Goal: Entertainment & Leisure: Consume media (video, audio)

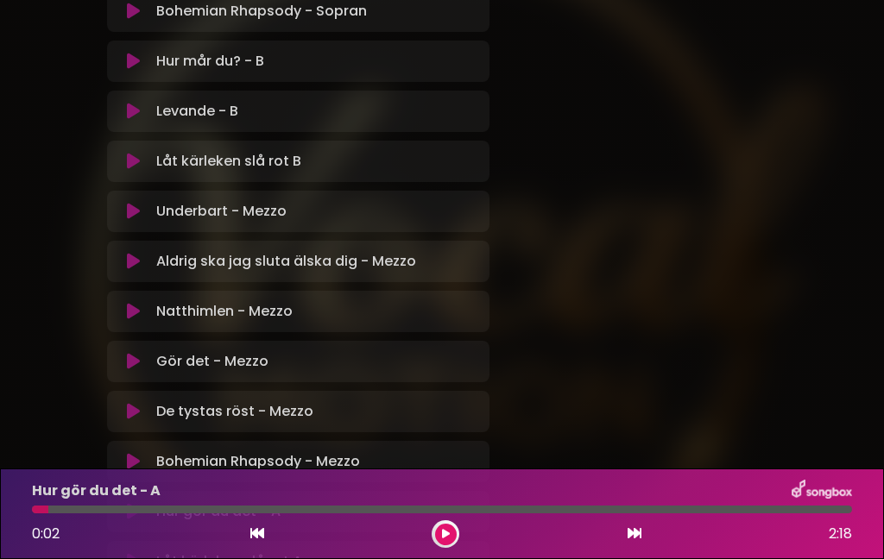
scroll to position [1081, 0]
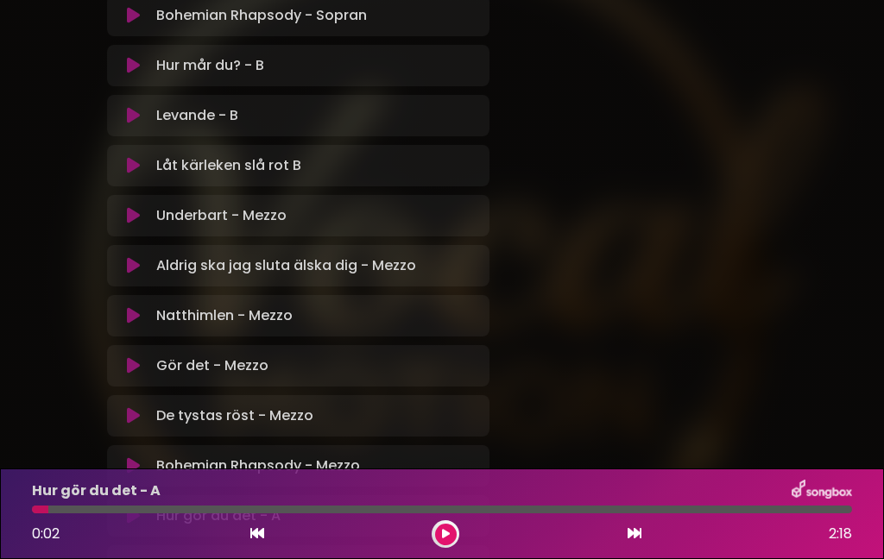
click at [138, 209] on icon at bounding box center [133, 215] width 13 height 17
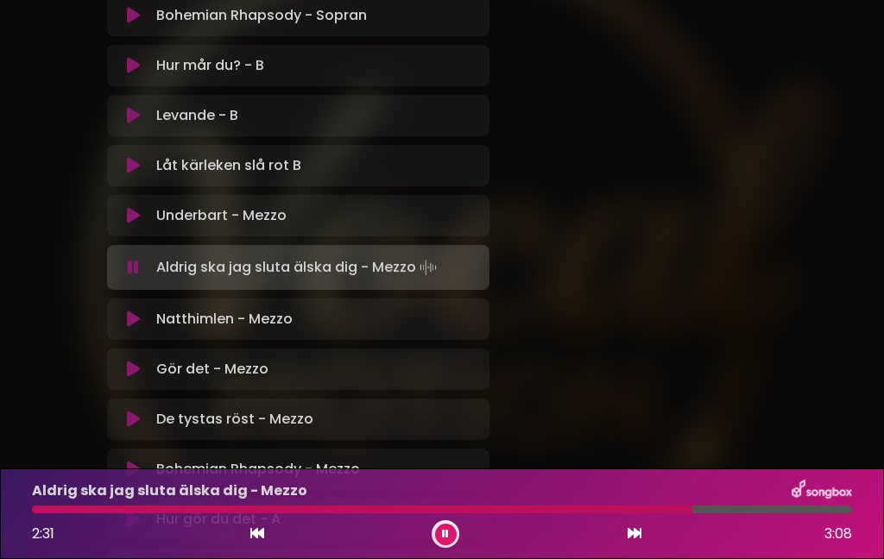
click at [60, 526] on div "2:31" at bounding box center [53, 534] width 43 height 21
click at [51, 510] on div at bounding box center [364, 510] width 665 height 8
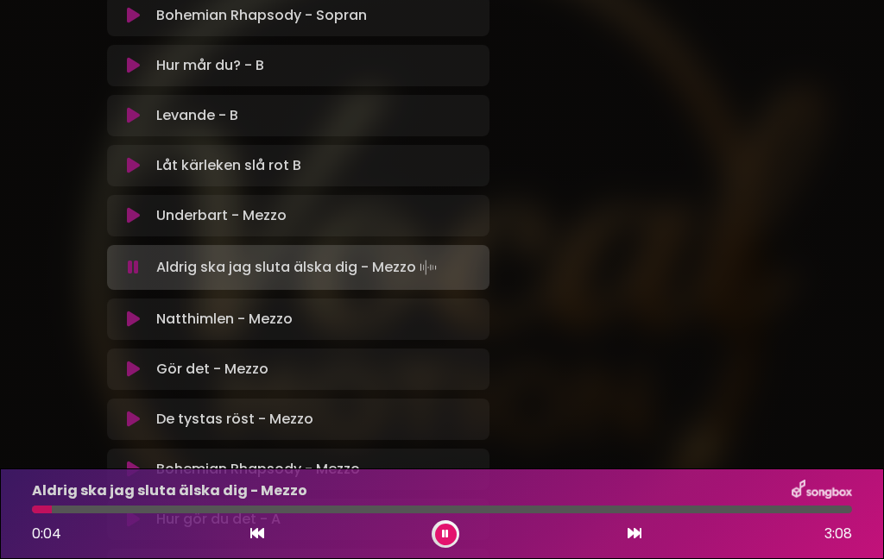
click at [63, 508] on div at bounding box center [442, 510] width 820 height 8
click at [35, 513] on div at bounding box center [52, 510] width 41 height 8
click at [131, 524] on div "0:39 3:08" at bounding box center [442, 534] width 841 height 28
click at [149, 507] on div at bounding box center [120, 510] width 177 height 8
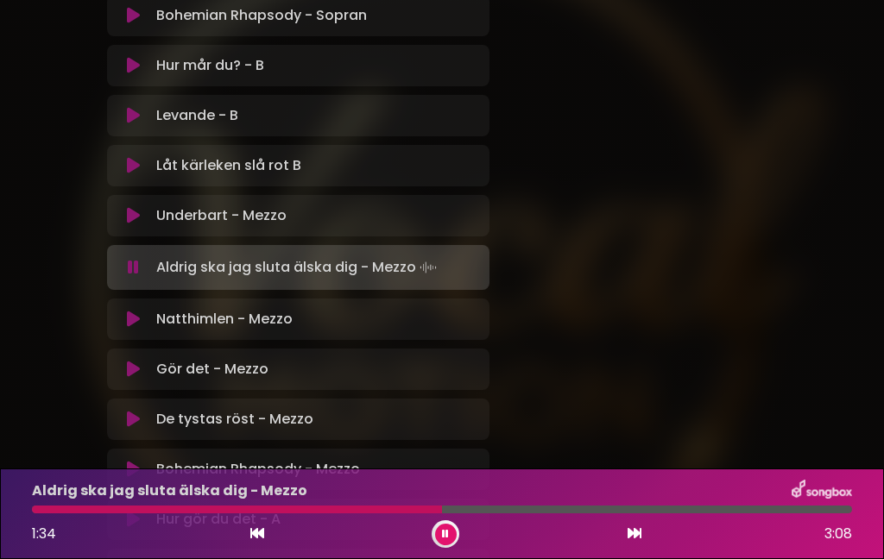
click at [277, 524] on div "1:34 3:08" at bounding box center [442, 534] width 841 height 28
click at [247, 511] on div at bounding box center [238, 510] width 413 height 8
click at [39, 512] on div at bounding box center [236, 510] width 408 height 8
click at [333, 513] on div at bounding box center [442, 510] width 820 height 8
click at [280, 513] on div at bounding box center [201, 510] width 339 height 8
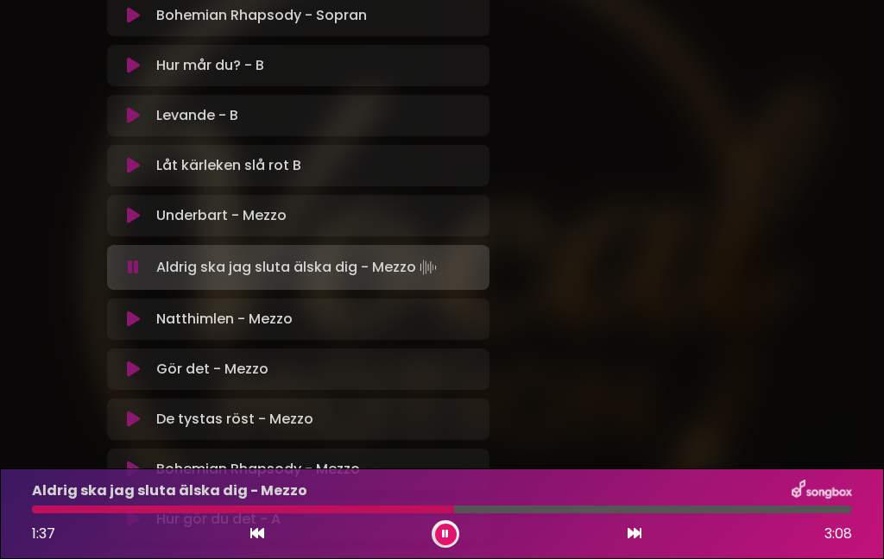
click at [511, 512] on div at bounding box center [442, 510] width 820 height 8
click at [9, 457] on div "Röströrelse HT-25 VISBY Röströrelse" at bounding box center [442, 217] width 884 height 2555
click at [141, 325] on button at bounding box center [133, 319] width 32 height 17
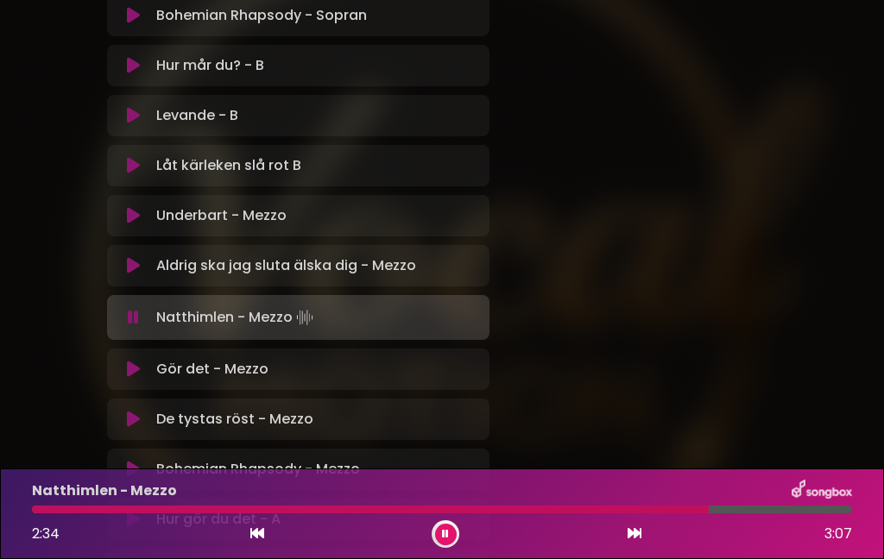
click at [620, 528] on div "2:34 3:07" at bounding box center [442, 534] width 841 height 28
click at [567, 511] on div at bounding box center [386, 510] width 709 height 8
click at [548, 513] on div at bounding box center [320, 510] width 577 height 8
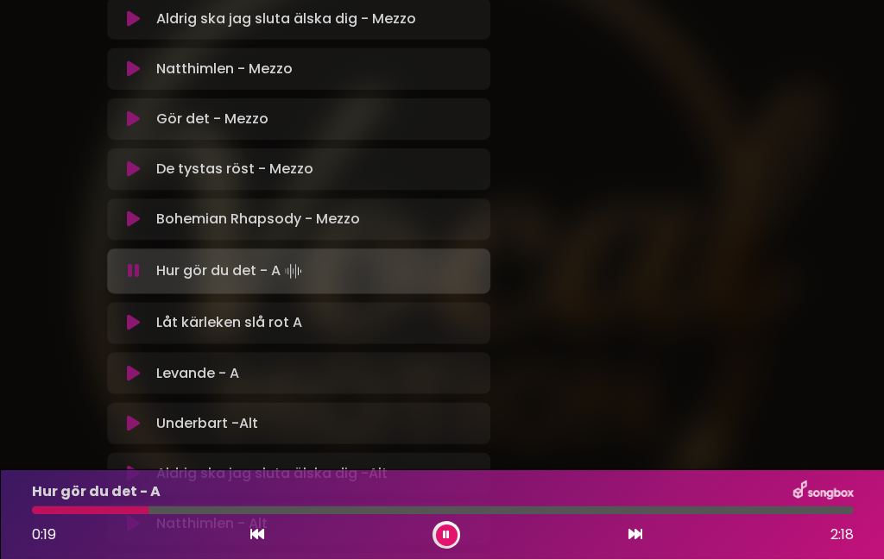
scroll to position [1325, 0]
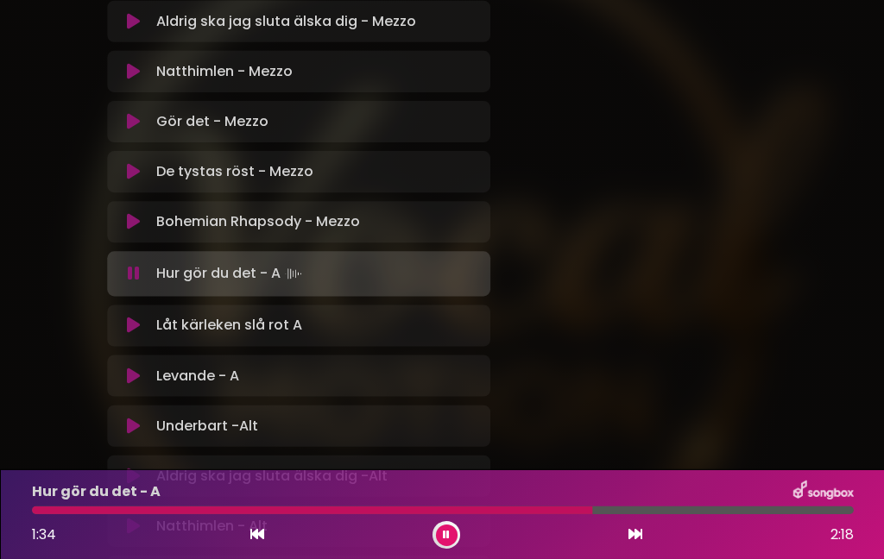
click at [32, 526] on span "1:34" at bounding box center [44, 534] width 24 height 20
click at [35, 511] on div at bounding box center [313, 510] width 563 height 8
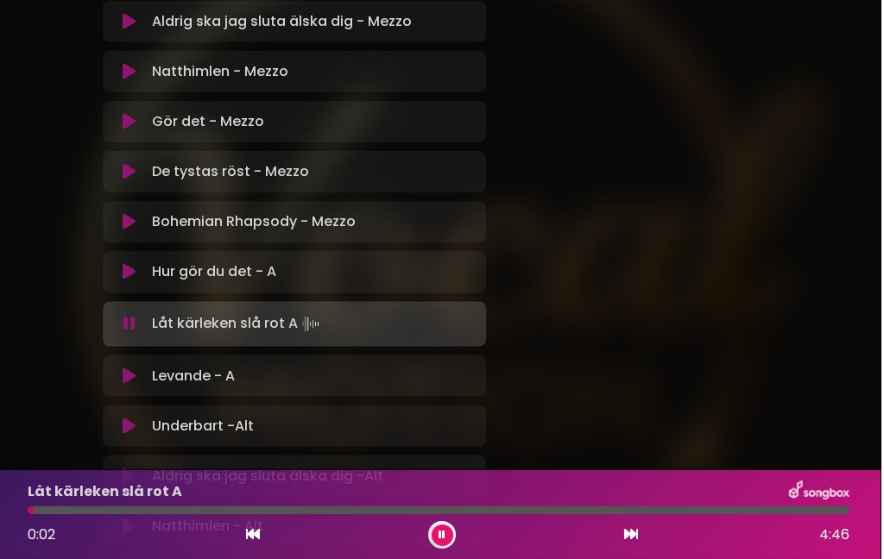
scroll to position [5, 0]
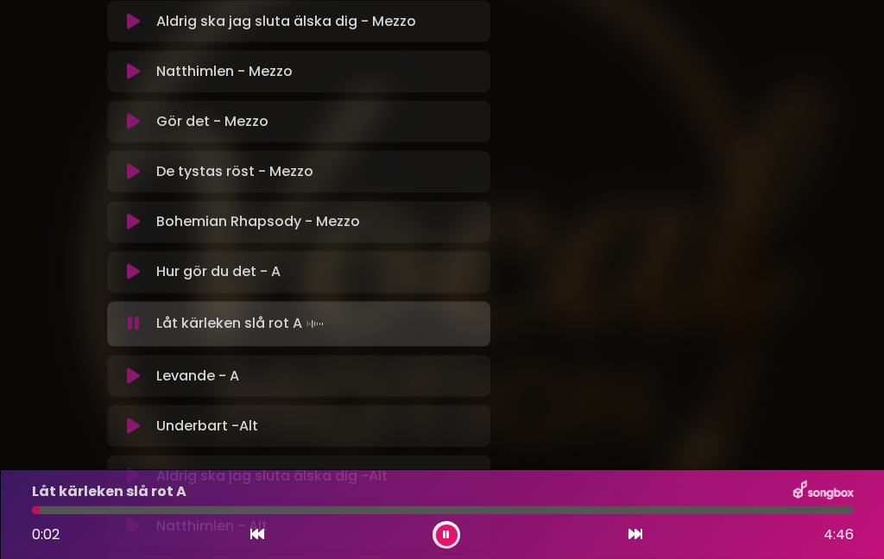
click at [200, 270] on font "Hur gör du det - A" at bounding box center [218, 272] width 124 height 20
click at [545, 550] on div "Låt kärleken slå rot A 0:04 4:46" at bounding box center [442, 514] width 884 height 91
click at [453, 538] on button at bounding box center [446, 535] width 22 height 22
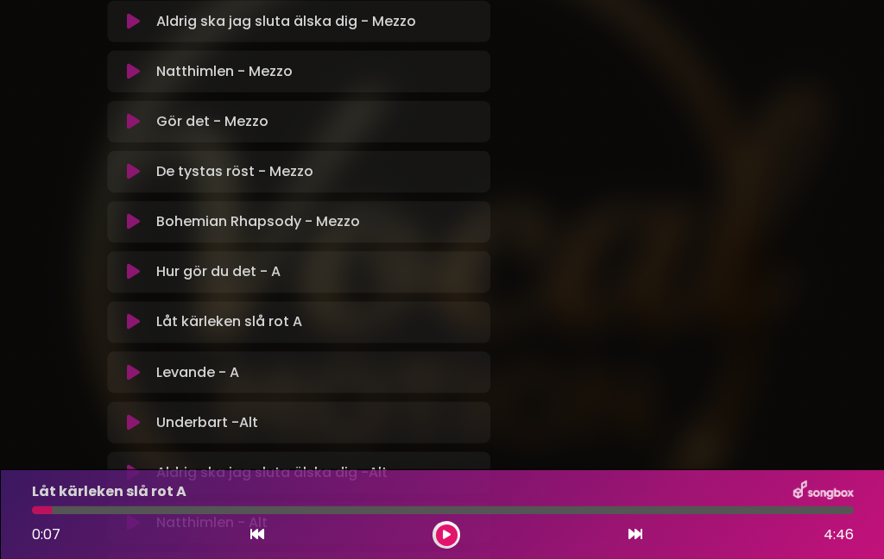
click at [136, 271] on icon at bounding box center [133, 271] width 13 height 17
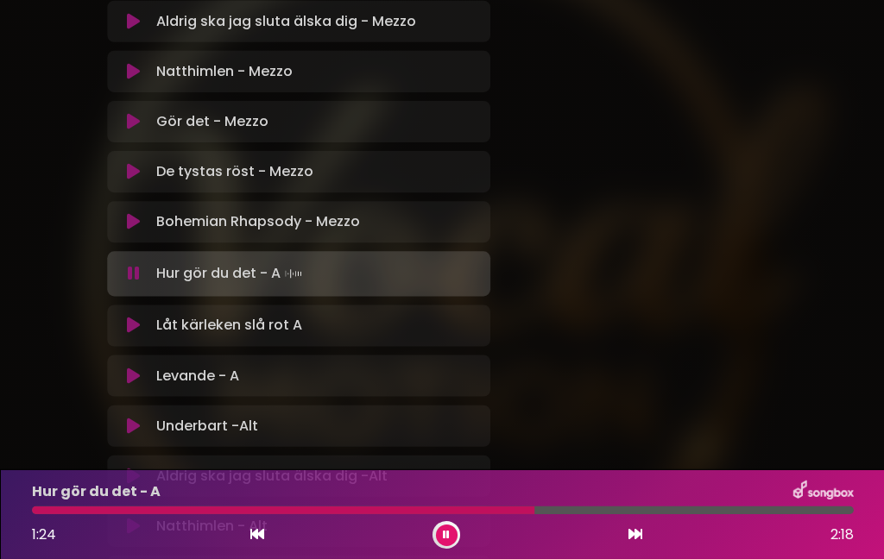
click at [479, 511] on div at bounding box center [282, 510] width 501 height 8
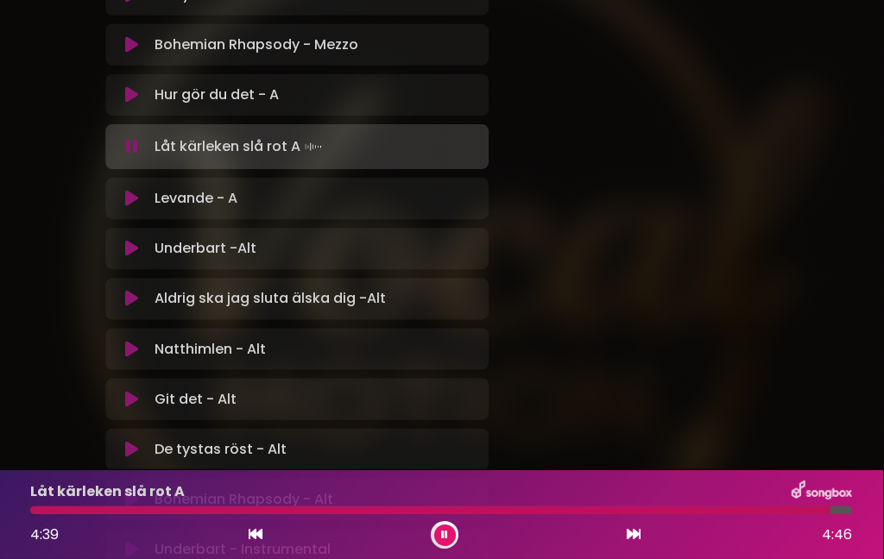
scroll to position [1502, 0]
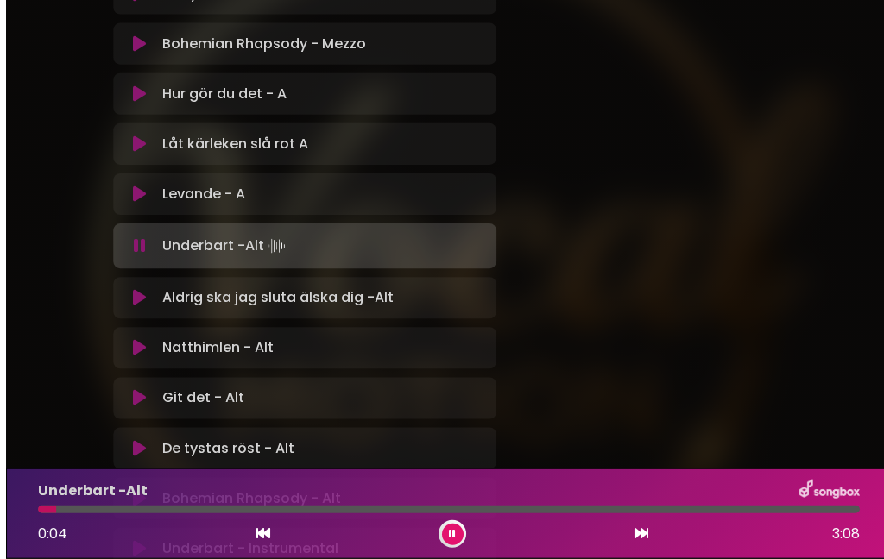
scroll to position [45, 0]
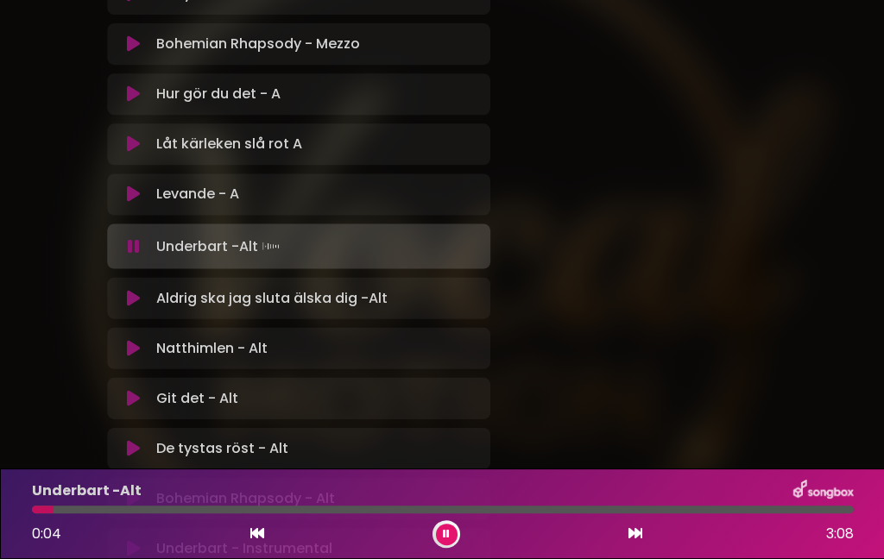
click at [451, 539] on button at bounding box center [446, 535] width 22 height 22
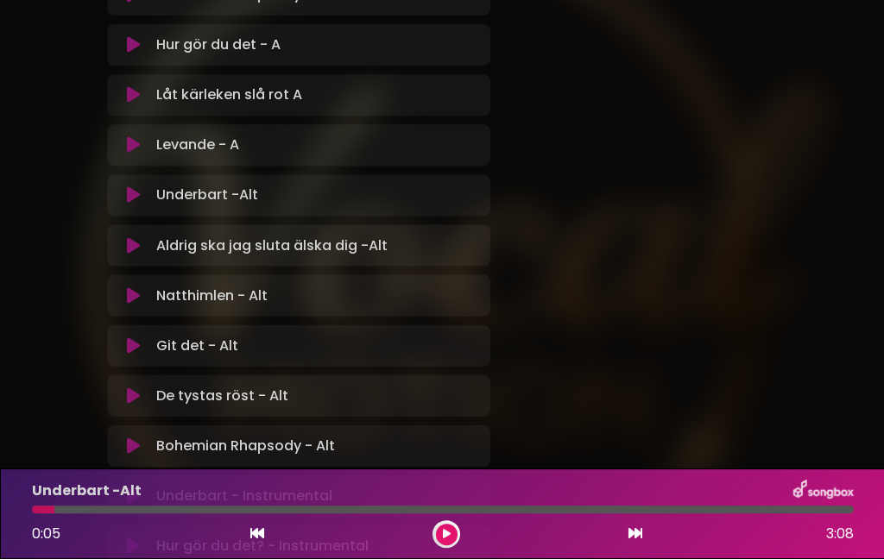
scroll to position [1865, 0]
